Goal: Complete application form

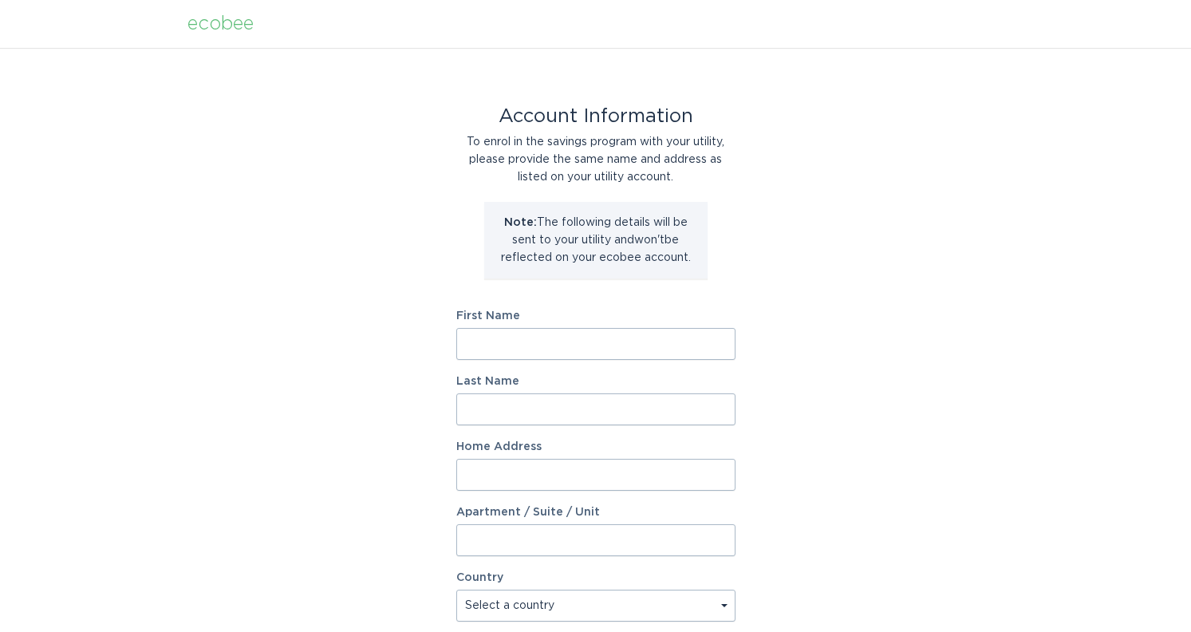
click at [546, 338] on input "First Name" at bounding box center [595, 344] width 279 height 32
type input "[PERSON_NAME]"
type input "[STREET_ADDRESS][PERSON_NAME]"
select select "US"
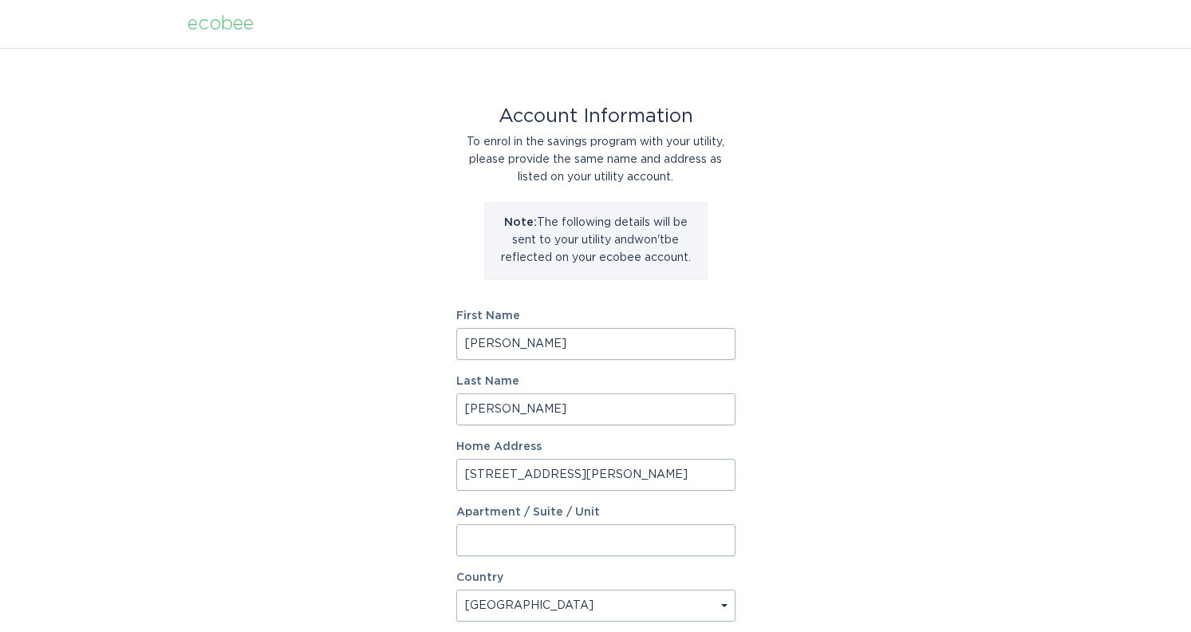
type input "Kernersville"
type input "27284"
select select "NC"
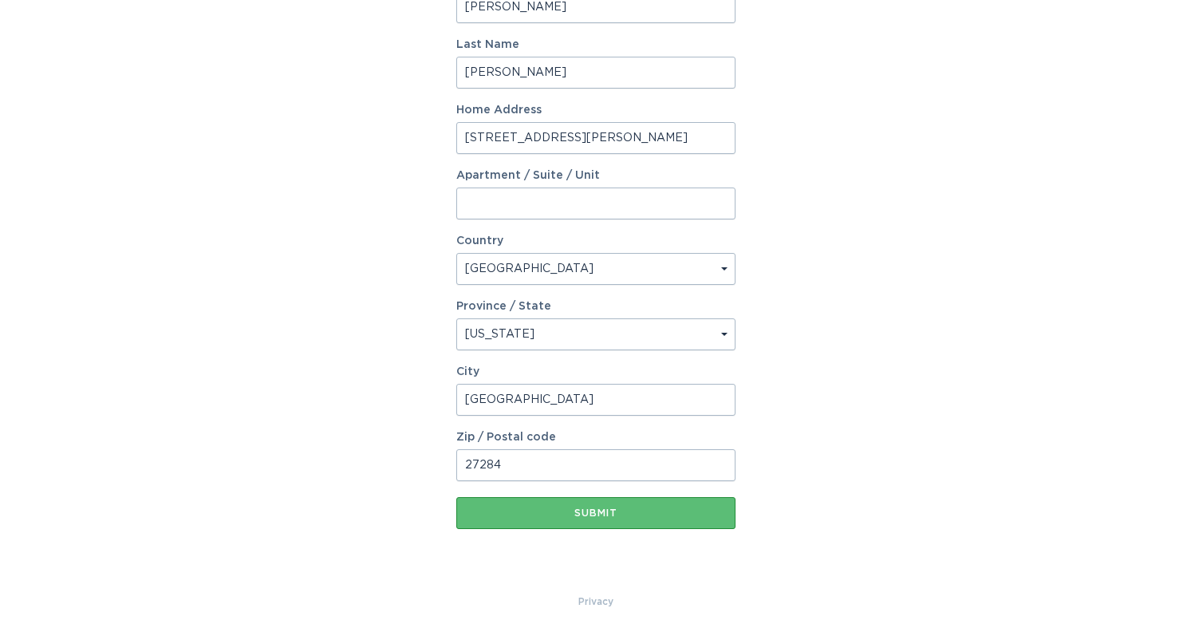
scroll to position [339, 0]
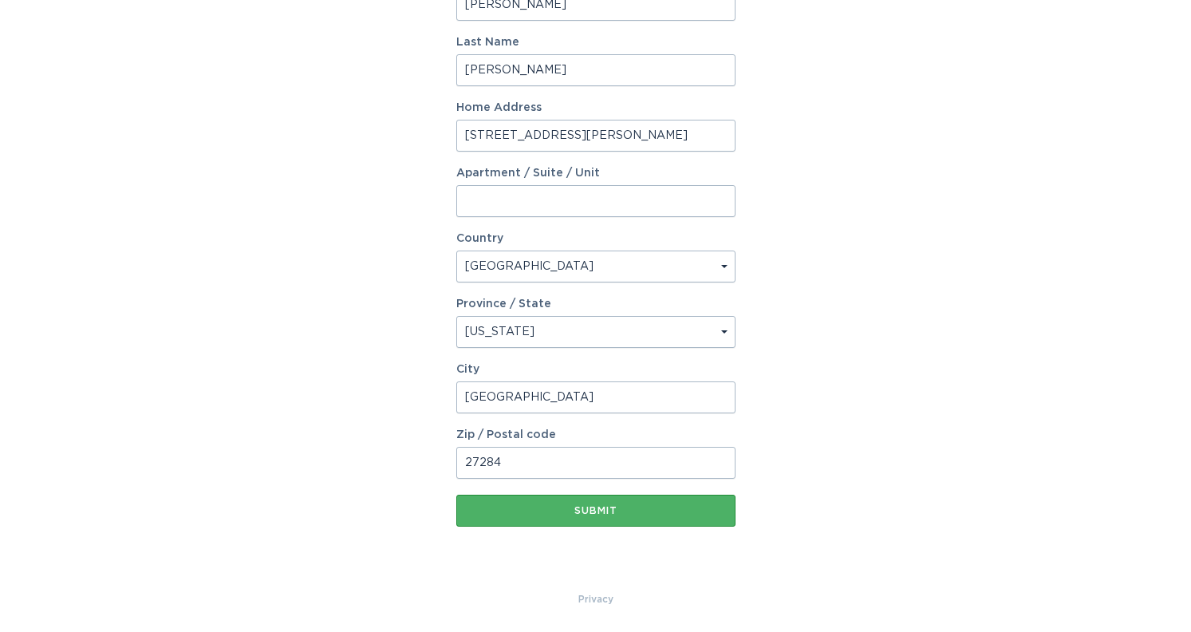
click at [591, 517] on button "Submit" at bounding box center [595, 510] width 279 height 32
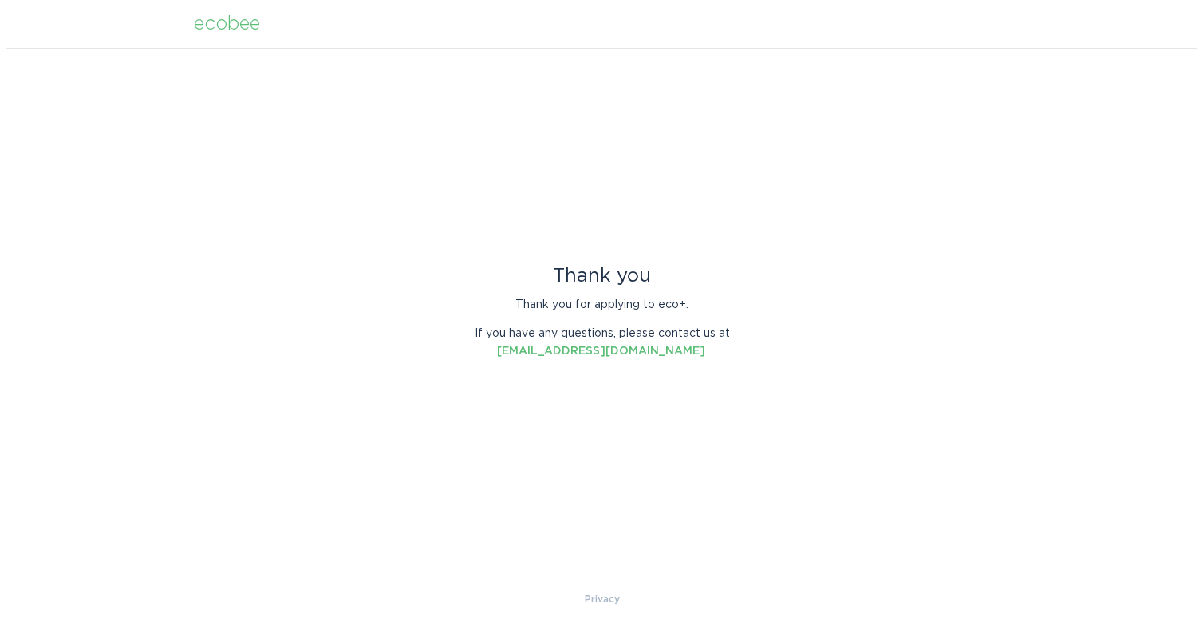
scroll to position [0, 0]
